Goal: Entertainment & Leisure: Consume media (video, audio)

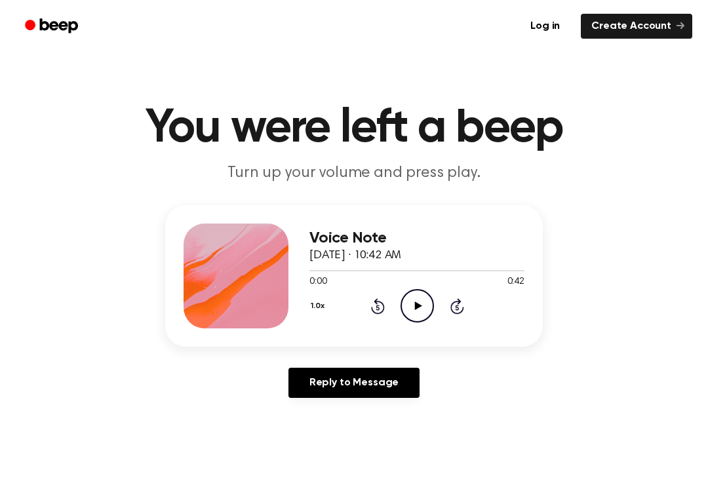
click at [420, 309] on icon "Play Audio" at bounding box center [417, 305] width 33 height 33
click at [416, 299] on icon "Pause Audio" at bounding box center [417, 305] width 33 height 33
click at [420, 303] on icon "Play Audio" at bounding box center [417, 305] width 33 height 33
click at [422, 299] on icon "Pause Audio" at bounding box center [417, 305] width 33 height 33
click at [415, 300] on icon "Play Audio" at bounding box center [417, 305] width 33 height 33
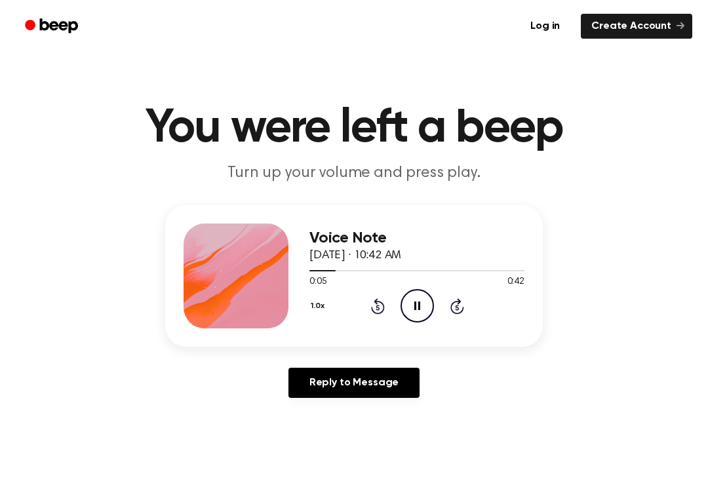
click at [420, 308] on icon at bounding box center [417, 306] width 6 height 9
click at [417, 288] on div "0:05 0:42" at bounding box center [417, 282] width 215 height 14
click at [427, 308] on icon "Play Audio" at bounding box center [417, 305] width 33 height 33
click at [425, 304] on icon "Pause Audio" at bounding box center [417, 305] width 33 height 33
click at [415, 302] on icon at bounding box center [417, 306] width 7 height 9
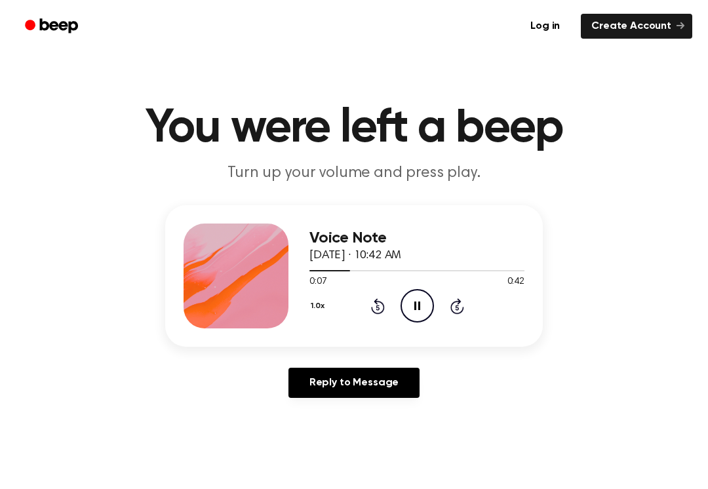
click at [420, 310] on icon "Pause Audio" at bounding box center [417, 305] width 33 height 33
click at [384, 315] on div "1.0x Rewind 5 seconds Play Audio Skip 5 seconds" at bounding box center [417, 305] width 215 height 33
click at [380, 310] on icon "Rewind 5 seconds" at bounding box center [378, 306] width 14 height 17
click at [376, 299] on icon at bounding box center [378, 306] width 14 height 16
click at [378, 313] on icon at bounding box center [378, 306] width 14 height 16
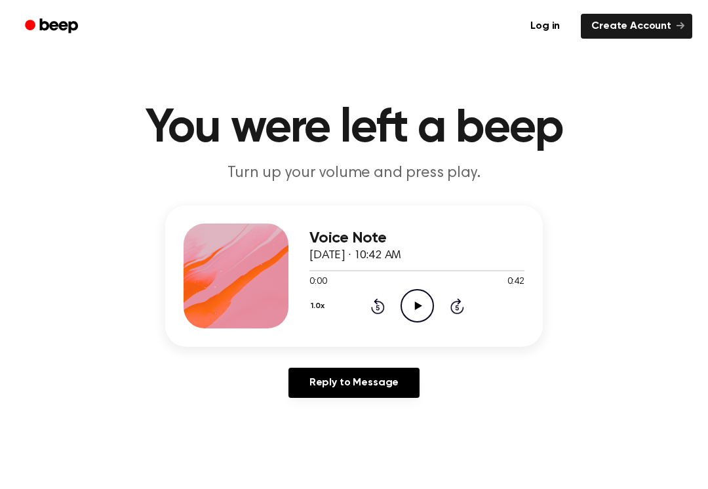
click at [411, 306] on icon "Play Audio" at bounding box center [417, 305] width 33 height 33
click at [417, 309] on icon "Pause Audio" at bounding box center [417, 305] width 33 height 33
click at [378, 303] on icon "Rewind 5 seconds" at bounding box center [378, 306] width 14 height 17
click at [414, 310] on icon "Play Audio" at bounding box center [417, 305] width 33 height 33
click at [413, 308] on icon "Pause Audio" at bounding box center [417, 305] width 33 height 33
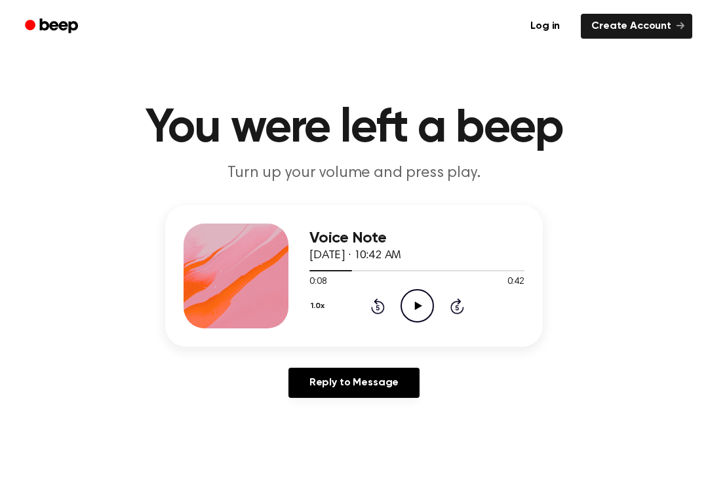
click at [414, 300] on icon "Play Audio" at bounding box center [417, 305] width 33 height 33
click at [461, 302] on icon at bounding box center [458, 306] width 14 height 16
click at [411, 312] on icon "Pause Audio" at bounding box center [417, 305] width 33 height 33
click at [417, 297] on icon "Play Audio" at bounding box center [417, 305] width 33 height 33
click at [414, 302] on icon "Pause Audio" at bounding box center [417, 305] width 33 height 33
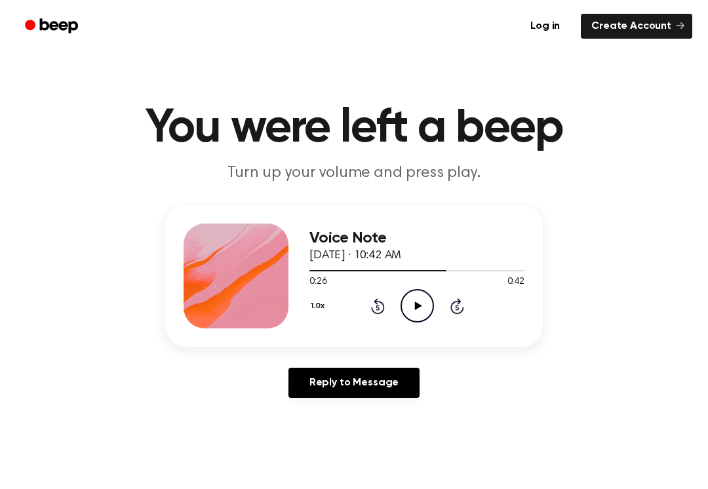
click at [380, 308] on icon "Rewind 5 seconds" at bounding box center [378, 306] width 14 height 17
click at [376, 313] on icon at bounding box center [378, 306] width 14 height 16
click at [418, 299] on icon "Play Audio" at bounding box center [417, 305] width 33 height 33
click at [413, 301] on icon "Pause Audio" at bounding box center [417, 305] width 33 height 33
click at [379, 313] on icon at bounding box center [378, 306] width 14 height 16
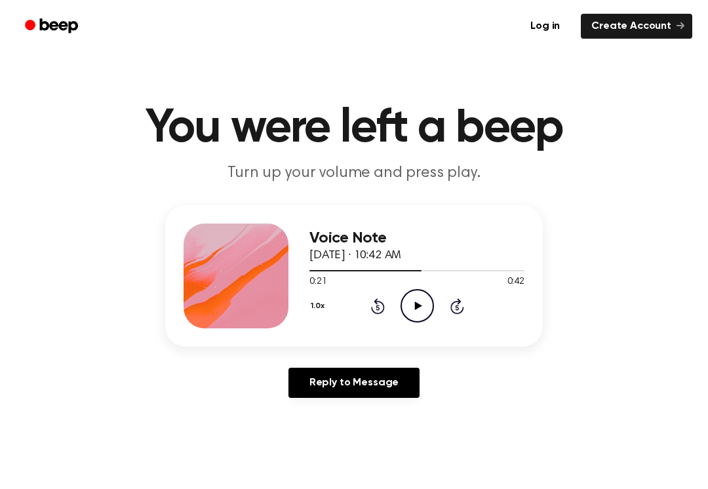
click at [371, 302] on icon "Rewind 5 seconds" at bounding box center [378, 306] width 14 height 17
click at [405, 307] on icon "Play Audio" at bounding box center [417, 305] width 33 height 33
click at [412, 303] on icon "Pause Audio" at bounding box center [417, 305] width 33 height 33
click at [414, 298] on icon "Play Audio" at bounding box center [417, 305] width 33 height 33
click at [420, 306] on icon at bounding box center [417, 306] width 6 height 9
